Goal: Task Accomplishment & Management: Complete application form

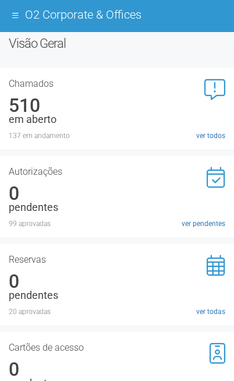
click at [19, 17] on button at bounding box center [15, 15] width 13 height 15
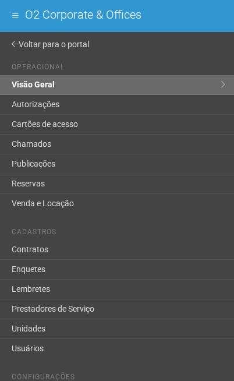
click at [41, 46] on link "Voltar para o portal" at bounding box center [117, 44] width 234 height 19
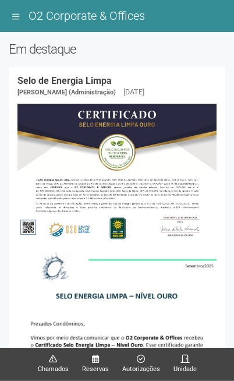
click at [20, 15] on button at bounding box center [16, 17] width 14 height 16
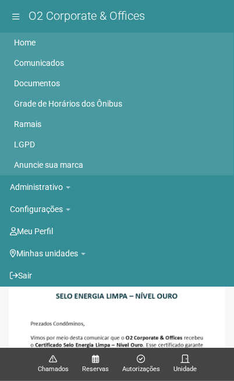
click at [58, 252] on link "Minhas unidades" at bounding box center [112, 253] width 204 height 16
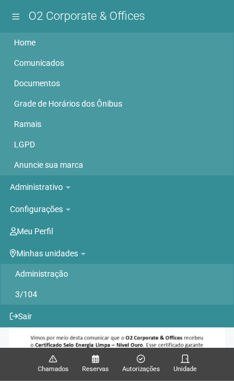
click at [60, 274] on link "Administração" at bounding box center [117, 274] width 204 height 20
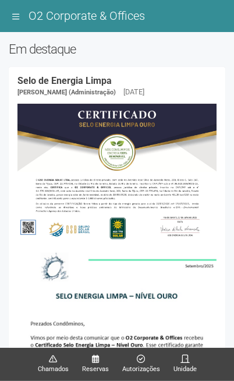
click at [133, 366] on span "Autorizações" at bounding box center [141, 369] width 38 height 10
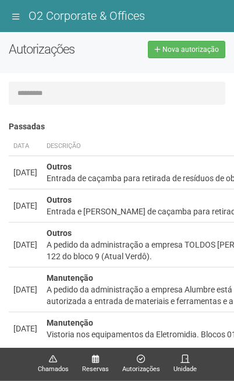
click at [186, 45] on span "Nova autorização" at bounding box center [190, 49] width 56 height 8
select select "**"
